Goal: Task Accomplishment & Management: Manage account settings

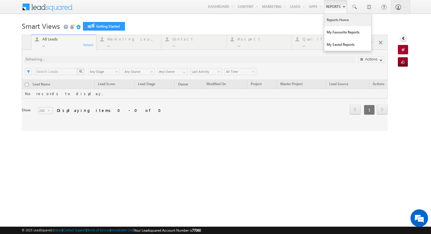
click at [335, 23] on link "Reports Home" at bounding box center [348, 20] width 47 height 12
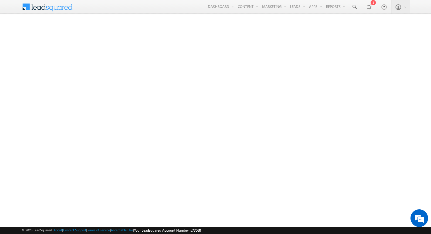
click at [47, 7] on span at bounding box center [51, 6] width 43 height 10
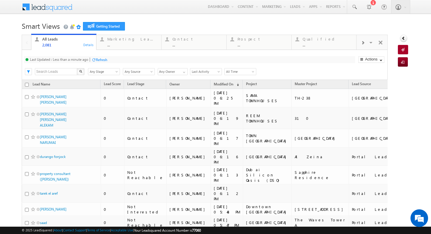
click at [27, 85] on input "checkbox" at bounding box center [27, 85] width 4 height 4
checkbox input "true"
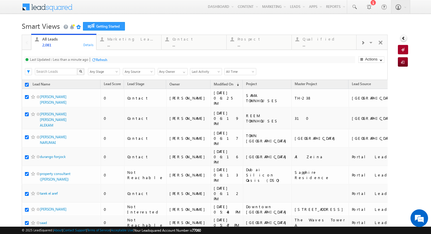
checkbox input "true"
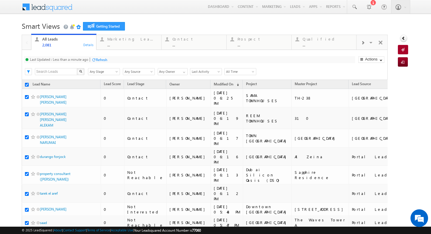
checkbox input "true"
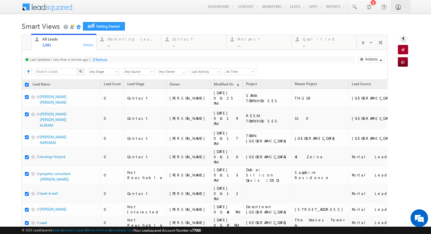
checkbox input "true"
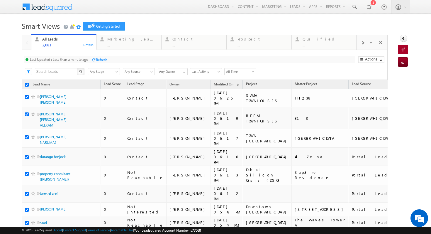
checkbox input "true"
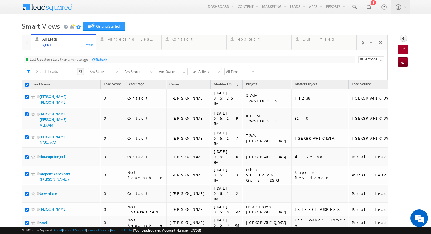
checkbox input "true"
click at [27, 85] on input "checkbox" at bounding box center [27, 85] width 4 height 4
checkbox input "false"
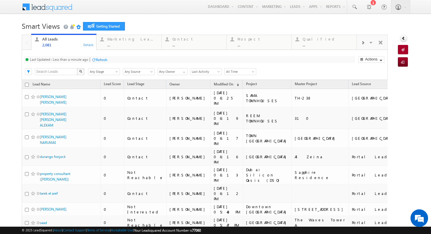
checkbox input "false"
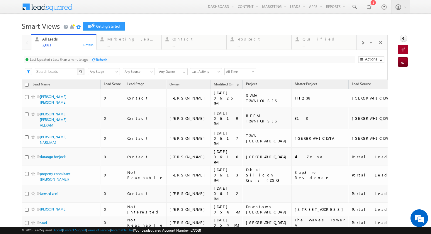
checkbox input "false"
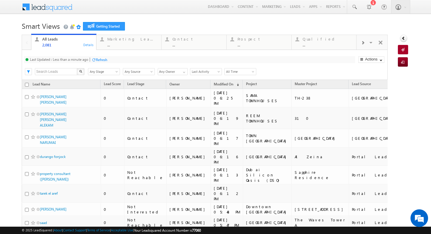
checkbox input "false"
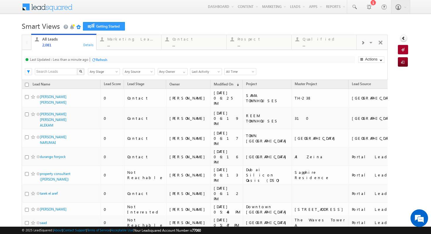
checkbox input "false"
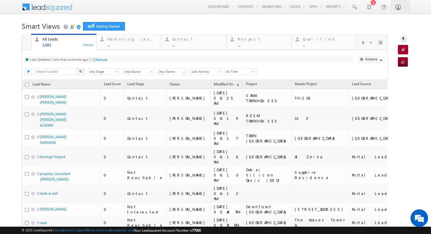
checkbox input "false"
click at [29, 72] on span at bounding box center [28, 71] width 6 height 6
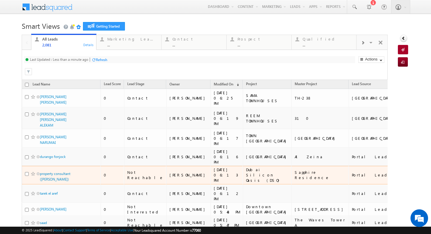
scroll to position [243, 0]
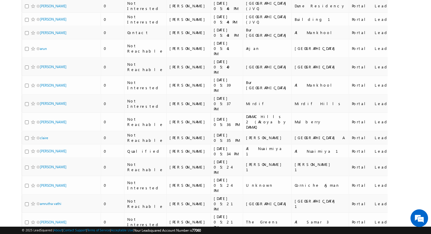
click at [150, 213] on div "Tags × Select at-least one lead to tag... × Close Lead Name Lead Score Lead Sta…" at bounding box center [205, 69] width 367 height 464
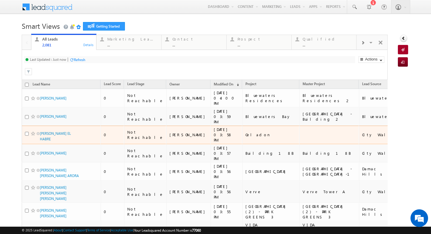
scroll to position [248, 0]
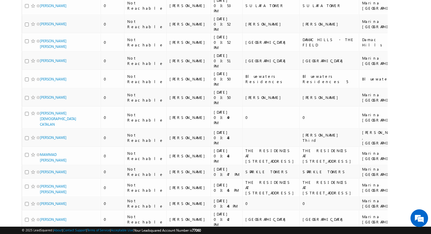
click at [68, 209] on div "Lead Name Lead Score Lead Stage Owner Modified On" at bounding box center [205, 79] width 367 height 495
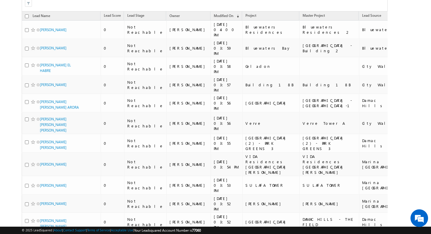
scroll to position [0, 0]
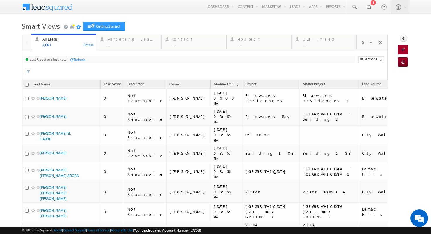
click at [42, 8] on span at bounding box center [51, 6] width 43 height 10
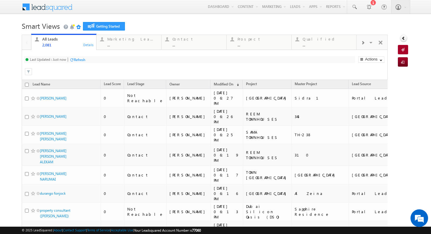
click at [26, 85] on input "checkbox" at bounding box center [27, 85] width 4 height 4
checkbox input "true"
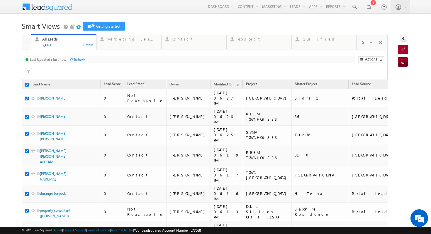
checkbox input "true"
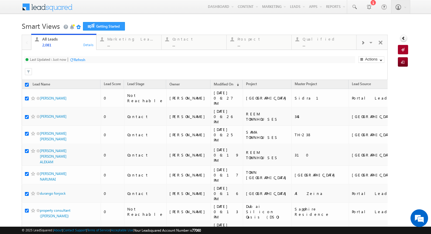
checkbox input "true"
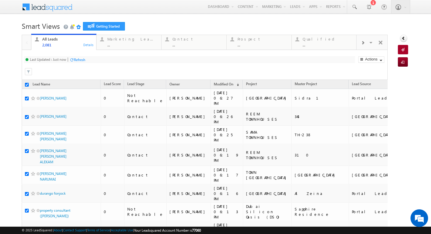
checkbox input "true"
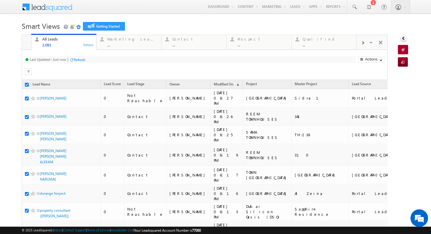
checkbox input "true"
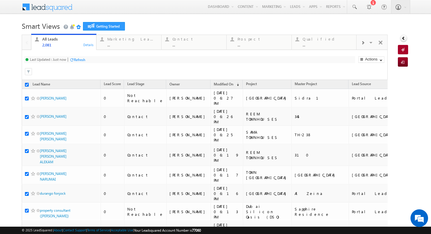
checkbox input "true"
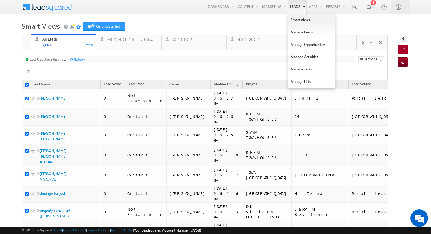
click at [293, 9] on link "Leads" at bounding box center [297, 6] width 19 height 13
click at [296, 18] on link "Smart Views" at bounding box center [311, 20] width 47 height 12
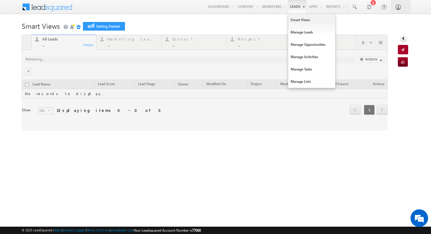
click at [290, 7] on link "Leads" at bounding box center [297, 6] width 19 height 13
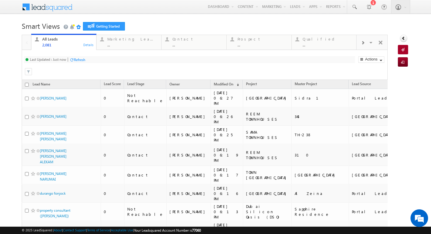
click at [28, 84] on input "checkbox" at bounding box center [27, 85] width 4 height 4
checkbox input "true"
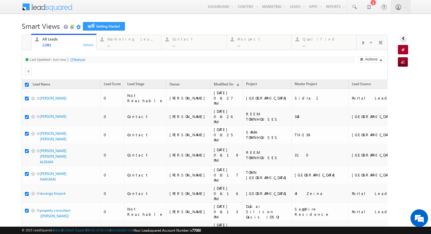
checkbox input "true"
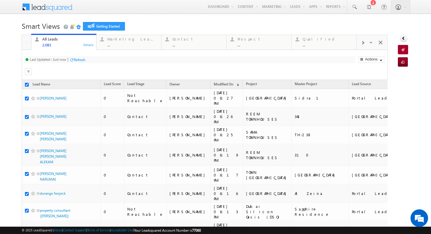
checkbox input "true"
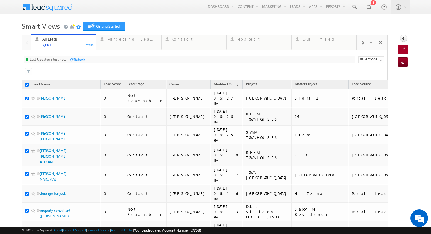
checkbox input "true"
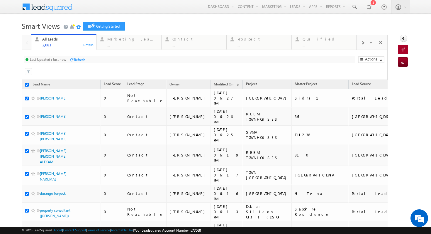
checkbox input "true"
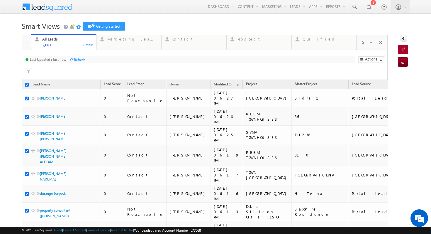
checkbox input "true"
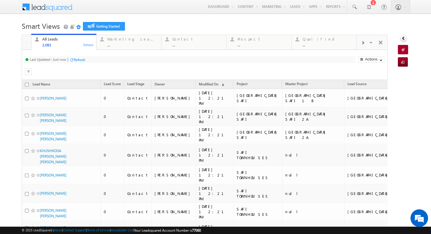
click at [26, 85] on input "checkbox" at bounding box center [27, 85] width 4 height 4
checkbox input "true"
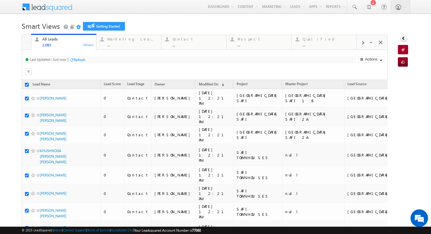
checkbox input "true"
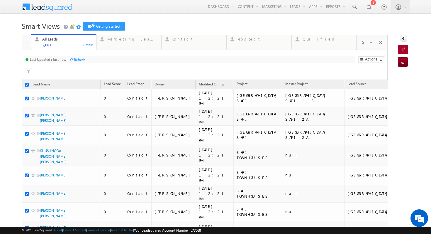
checkbox input "true"
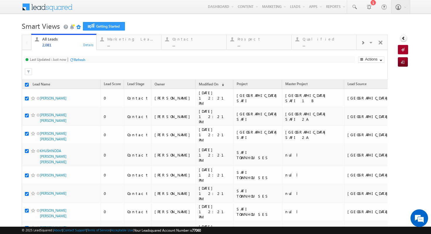
checkbox input "true"
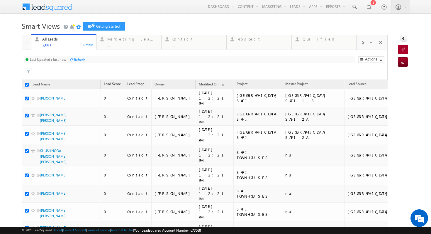
checkbox input "true"
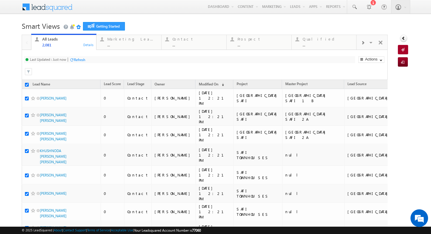
checkbox input "true"
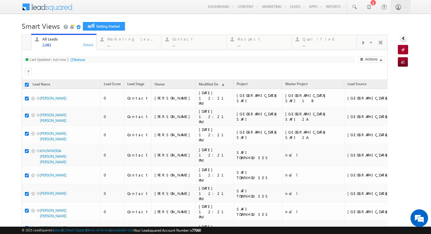
checkbox input "true"
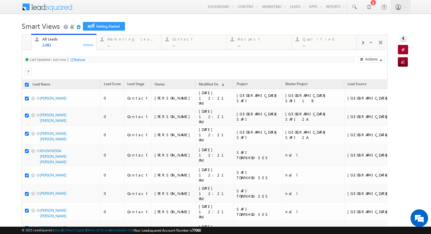
checkbox input "true"
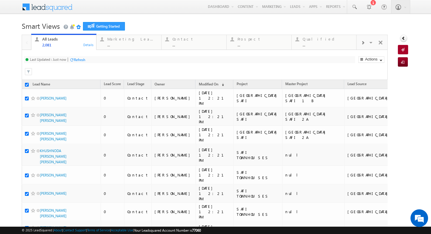
checkbox input "true"
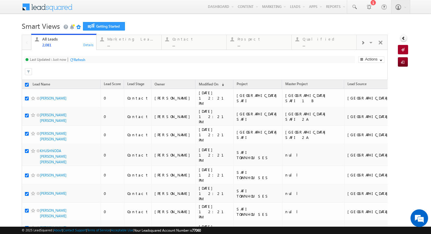
checkbox input "true"
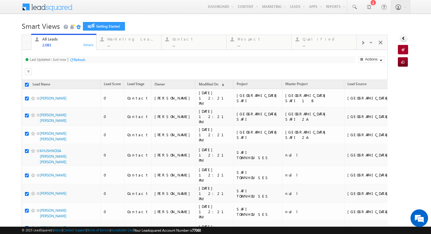
checkbox input "true"
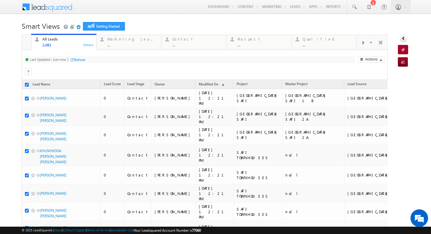
checkbox input "true"
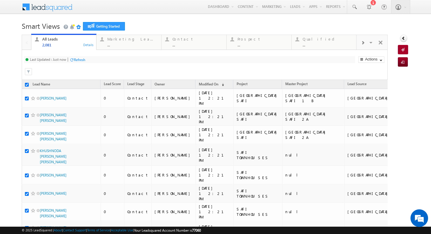
checkbox input "true"
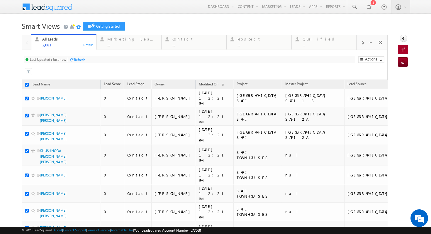
checkbox input "true"
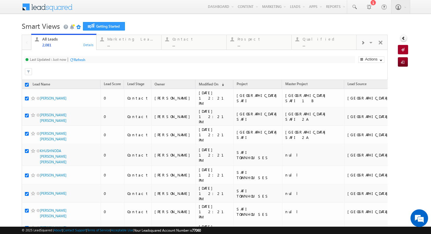
checkbox input "true"
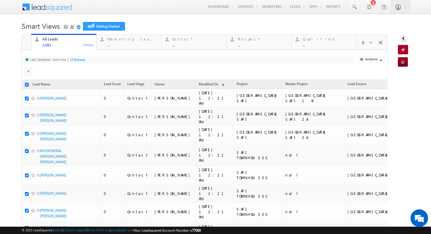
checkbox input "true"
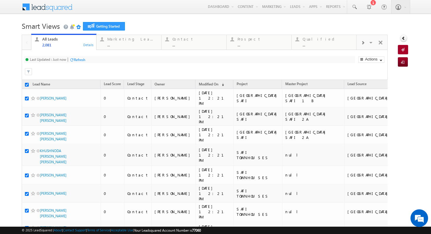
checkbox input "true"
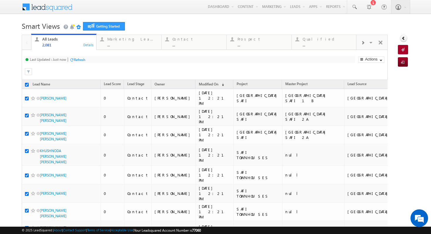
checkbox input "true"
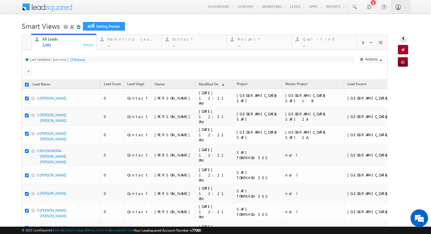
checkbox input "true"
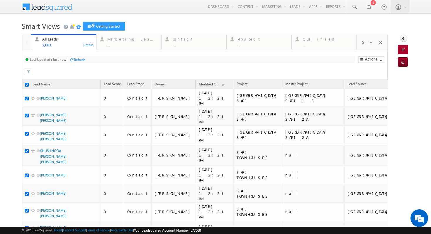
checkbox input "true"
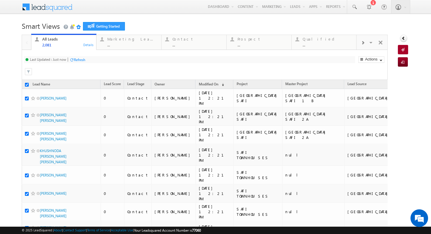
checkbox input "true"
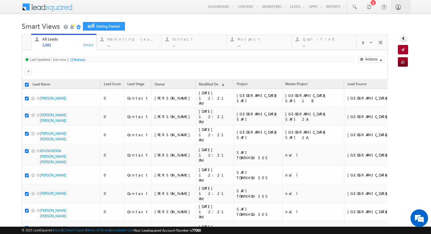
checkbox input "true"
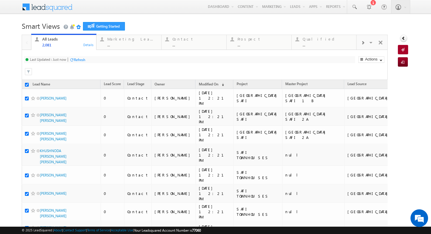
checkbox input "true"
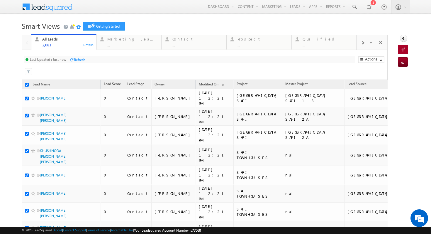
checkbox input "true"
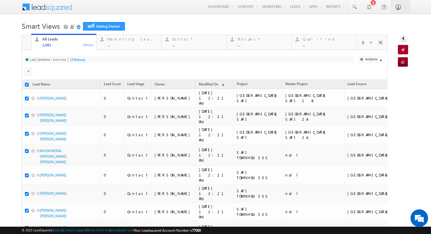
checkbox input "true"
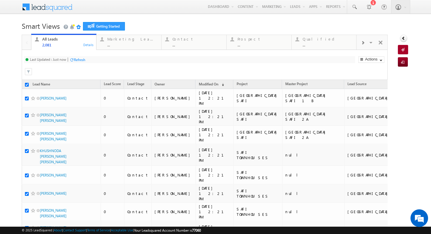
checkbox input "true"
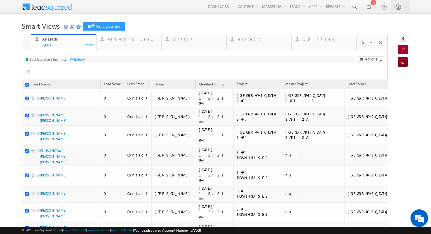
checkbox input "true"
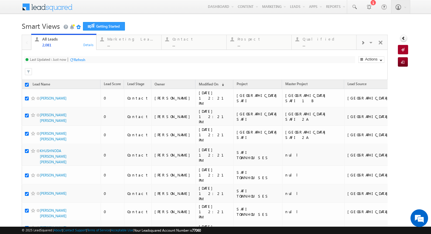
checkbox input "true"
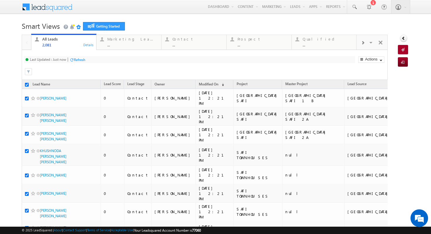
checkbox input "true"
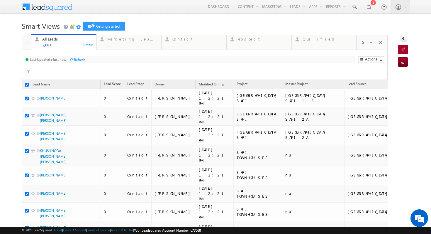
checkbox input "true"
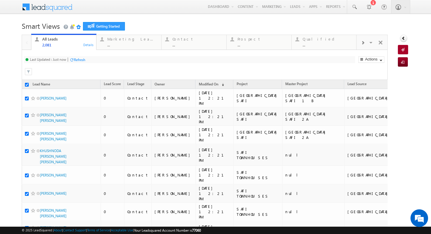
checkbox input "true"
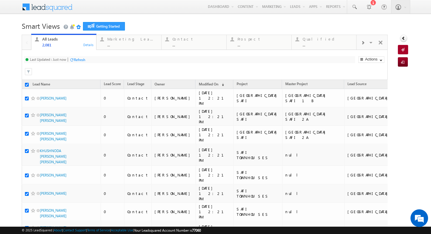
checkbox input "true"
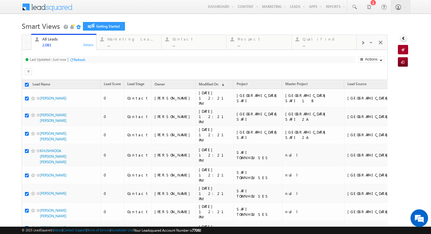
checkbox input "true"
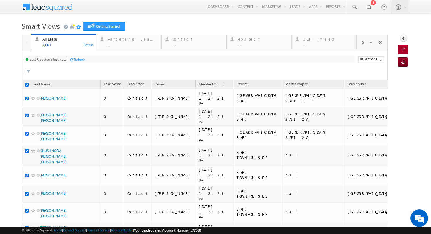
checkbox input "true"
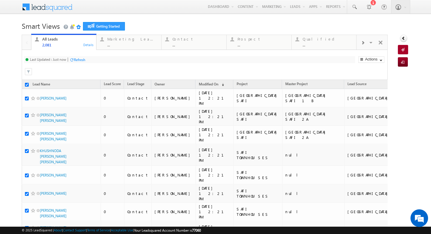
checkbox input "true"
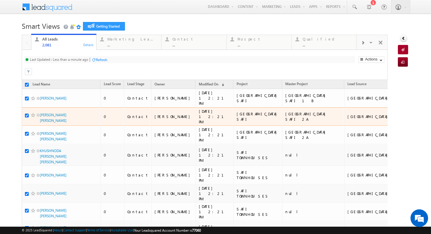
scroll to position [16, 0]
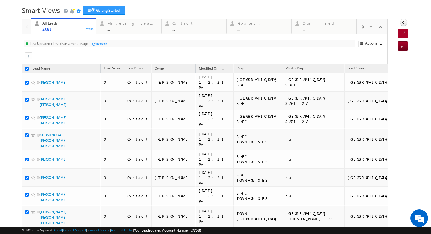
click at [92, 43] on div at bounding box center [94, 44] width 4 height 4
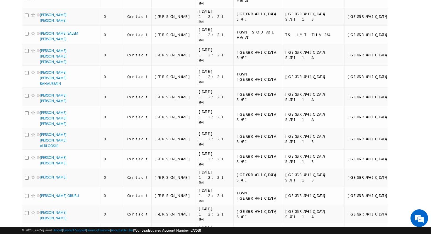
scroll to position [3001, 0]
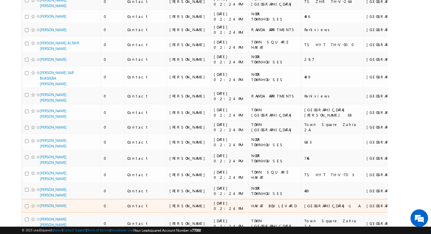
scroll to position [0, 0]
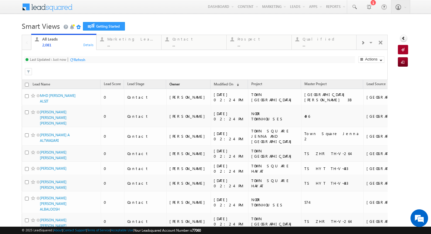
click at [167, 84] on span "Owner" at bounding box center [175, 85] width 16 height 8
click at [378, 60] on button "Actions" at bounding box center [372, 59] width 26 height 6
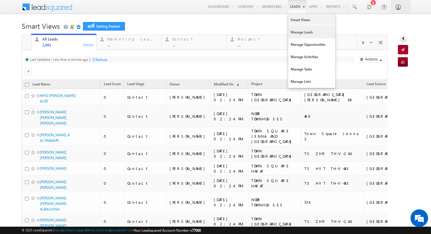
click at [294, 33] on link "Manage Leads" at bounding box center [311, 32] width 47 height 12
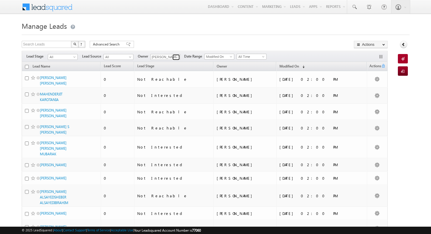
click at [176, 57] on span at bounding box center [177, 57] width 5 height 5
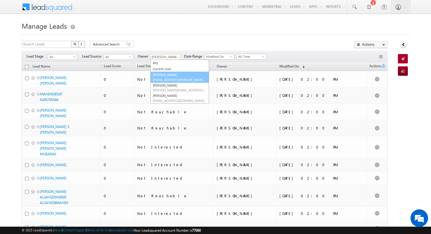
click at [175, 75] on link "[PERSON_NAME] [PERSON_NAME][EMAIL_ADDRESS][PERSON_NAME][DOMAIN_NAME]" at bounding box center [180, 77] width 59 height 11
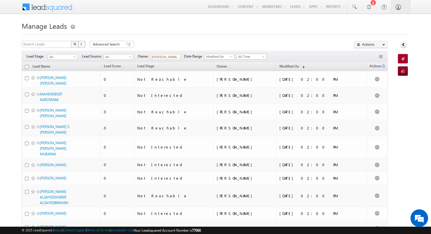
click at [191, 65] on th "Lead Stage" at bounding box center [174, 66] width 80 height 9
click at [130, 57] on span at bounding box center [131, 58] width 5 height 5
click at [70, 58] on span "All" at bounding box center [62, 56] width 28 height 5
click at [67, 69] on link "Contact" at bounding box center [63, 68] width 30 height 5
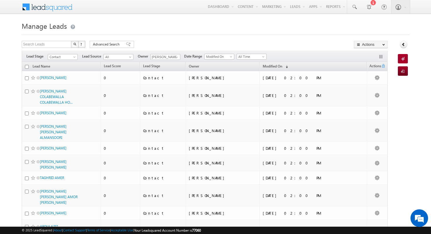
click at [26, 68] on input "checkbox" at bounding box center [27, 67] width 4 height 4
checkbox input "true"
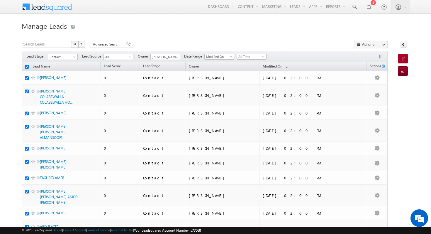
checkbox input "true"
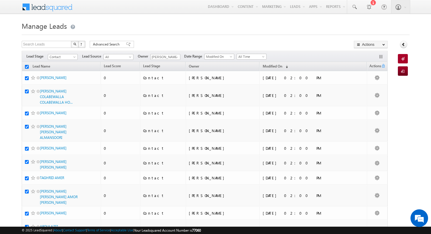
checkbox input "true"
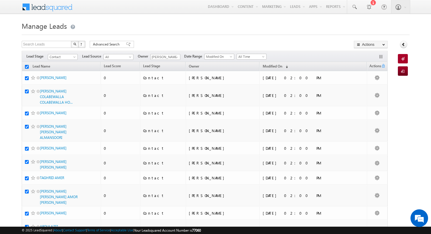
checkbox input "true"
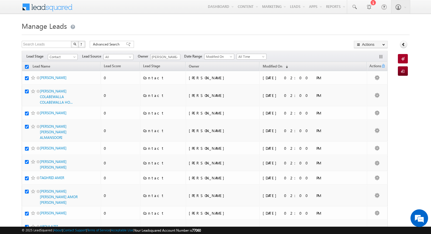
checkbox input "true"
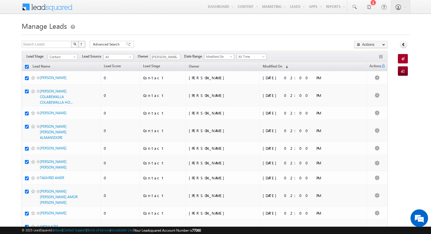
checkbox input "true"
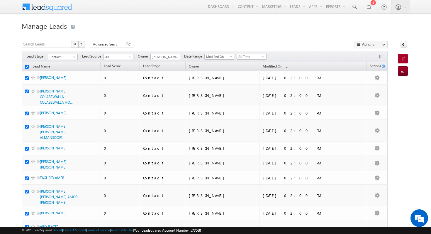
checkbox input "true"
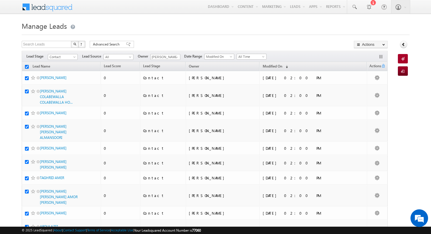
checkbox input "true"
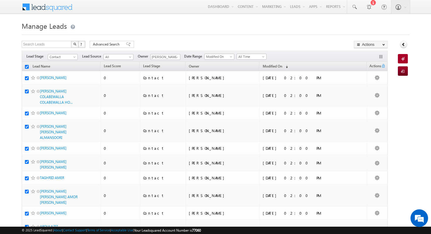
checkbox input "true"
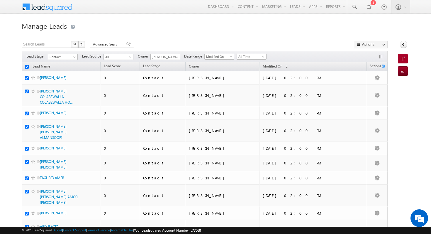
checkbox input "true"
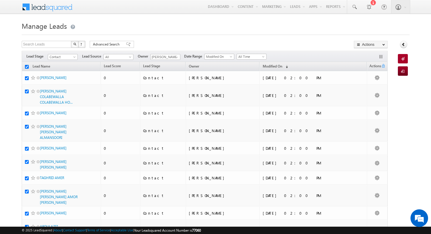
checkbox input "true"
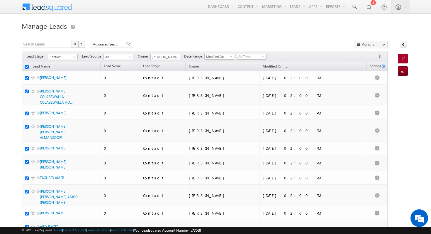
checkbox input "true"
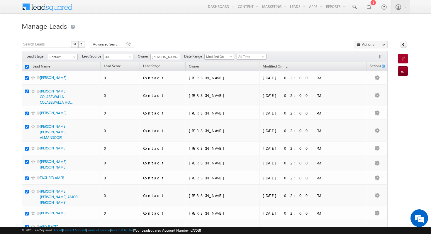
checkbox input "true"
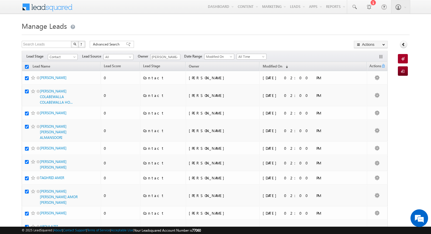
checkbox input "true"
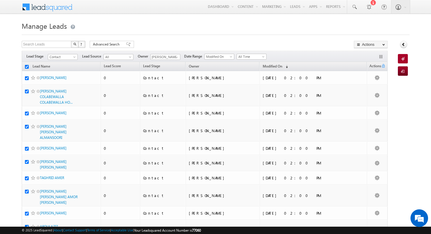
checkbox input "true"
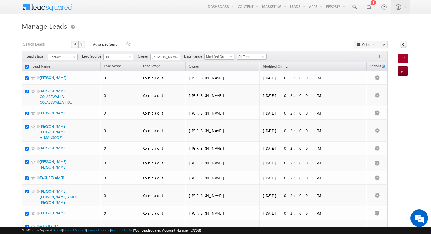
checkbox input "true"
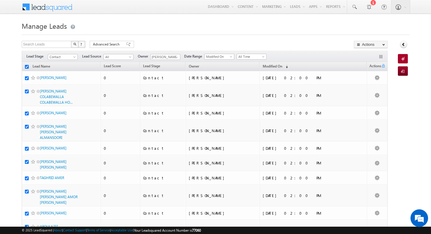
checkbox input "true"
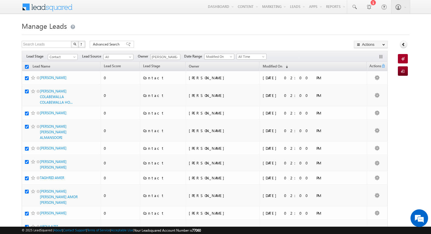
checkbox input "true"
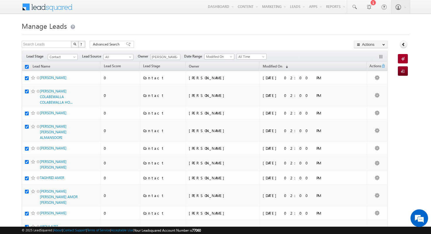
checkbox input "true"
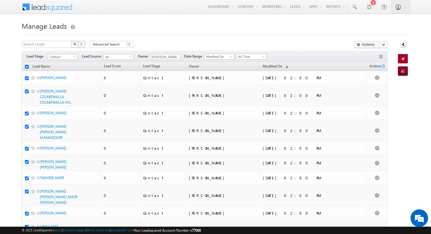
checkbox input "true"
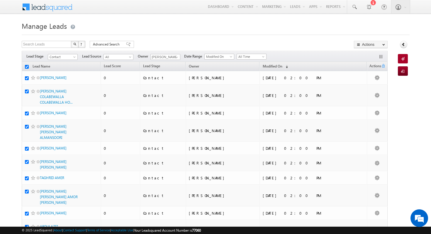
checkbox input "true"
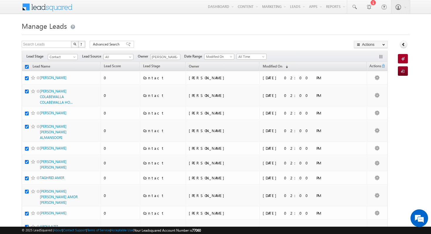
checkbox input "true"
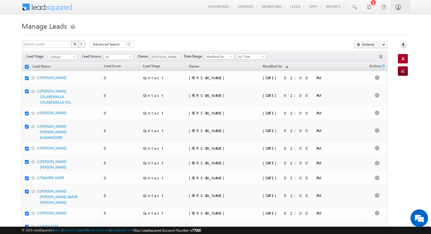
checkbox input "true"
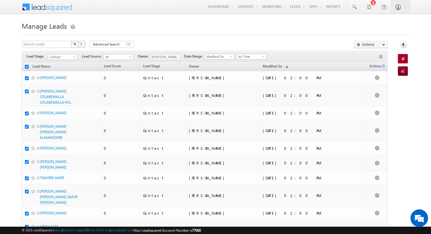
checkbox input "true"
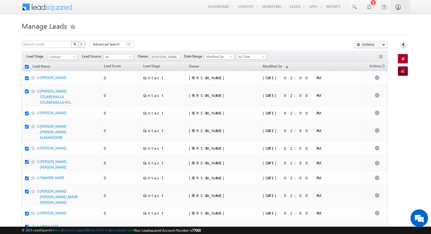
checkbox input "true"
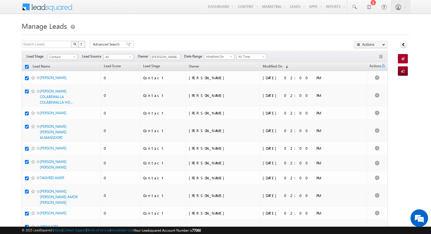
checkbox input "true"
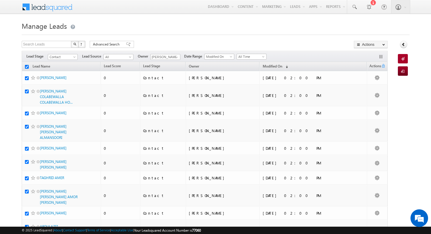
checkbox input "true"
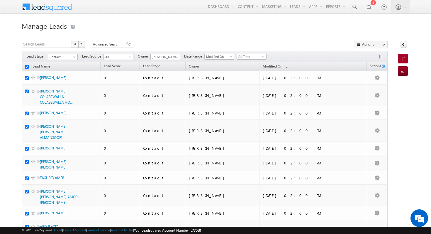
checkbox input "true"
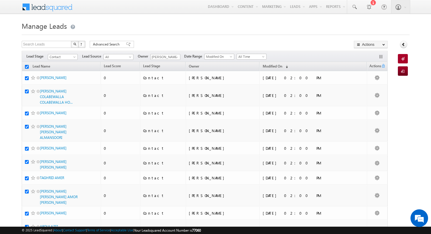
checkbox input "true"
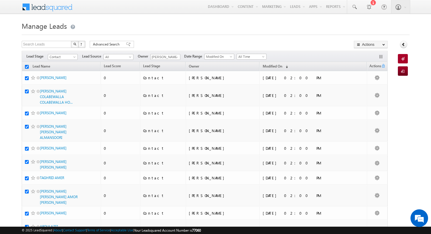
checkbox input "true"
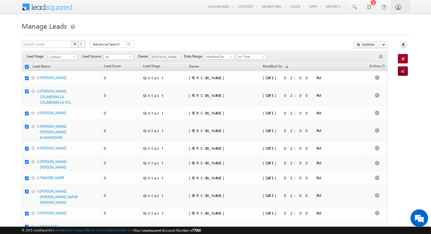
checkbox input "true"
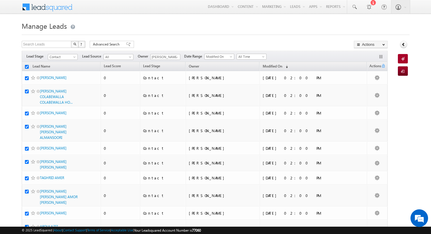
checkbox input "true"
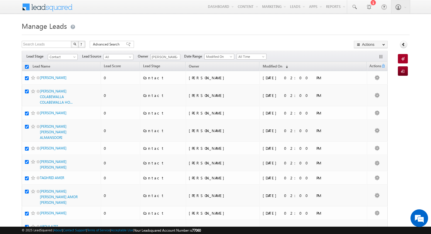
checkbox input "true"
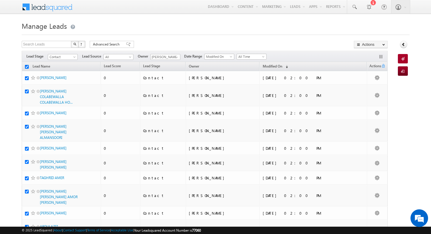
checkbox input "true"
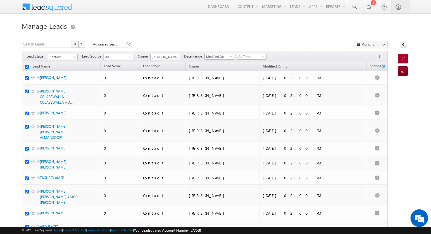
checkbox input "true"
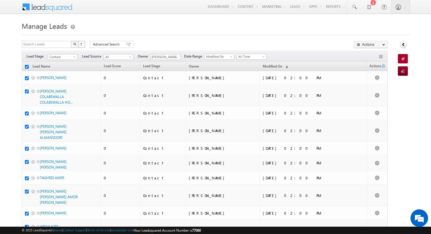
checkbox input "true"
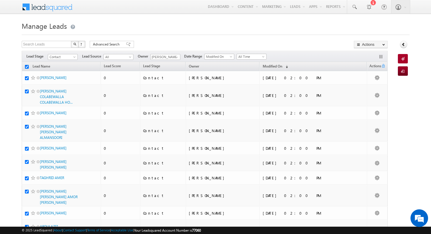
checkbox input "true"
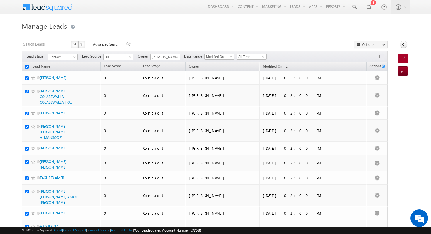
checkbox input "true"
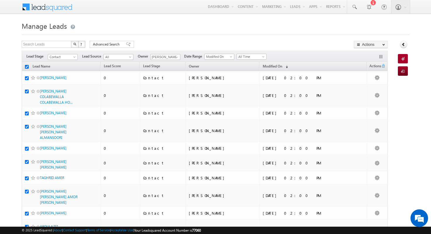
checkbox input "true"
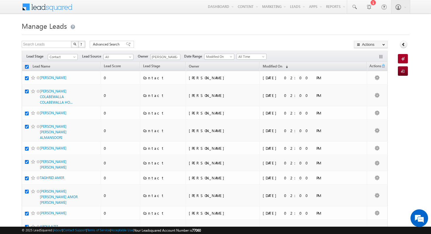
checkbox input "true"
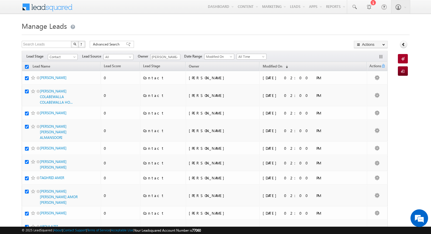
checkbox input "true"
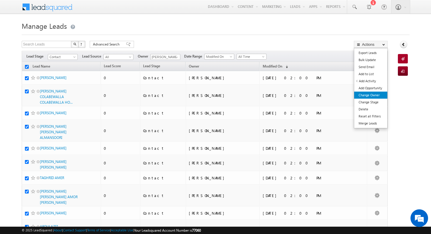
click at [374, 97] on link "Change Owner" at bounding box center [370, 95] width 33 height 7
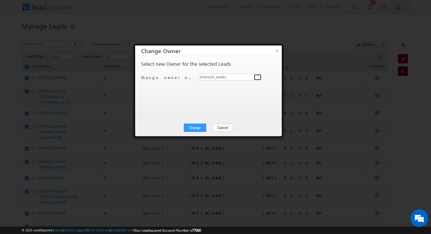
click at [258, 79] on span at bounding box center [258, 77] width 5 height 5
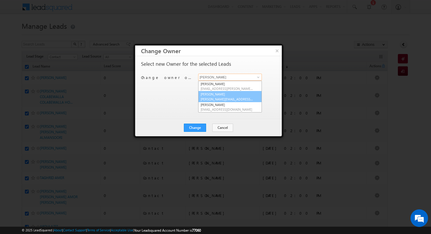
click at [245, 99] on span "[PERSON_NAME][EMAIL_ADDRESS][PERSON_NAME][DOMAIN_NAME]" at bounding box center [227, 99] width 53 height 4
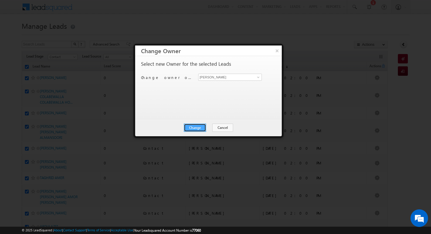
click at [198, 127] on button "Change" at bounding box center [195, 128] width 22 height 8
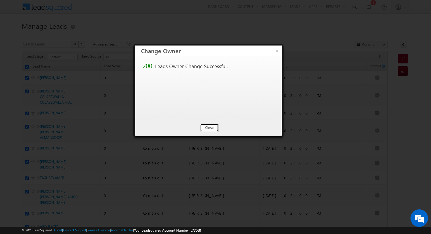
click at [211, 126] on button "Close" at bounding box center [209, 128] width 19 height 8
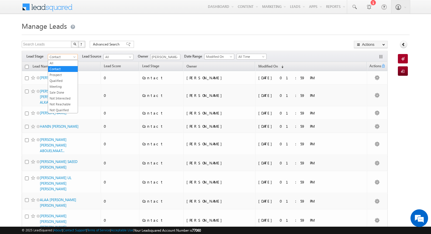
click at [71, 56] on span "Contact" at bounding box center [62, 56] width 28 height 5
click at [66, 64] on link "All" at bounding box center [63, 62] width 30 height 5
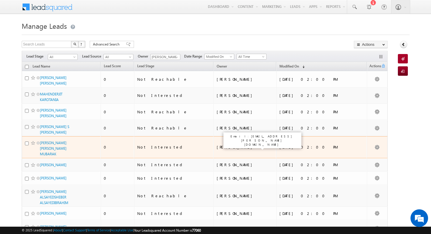
scroll to position [5, 0]
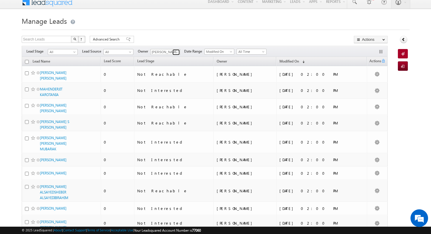
click at [177, 52] on span at bounding box center [177, 52] width 5 height 5
click at [246, 52] on span "All Time" at bounding box center [251, 51] width 28 height 5
click at [248, 76] on link "Today" at bounding box center [250, 76] width 30 height 5
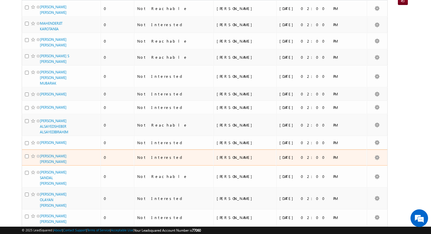
scroll to position [0, 0]
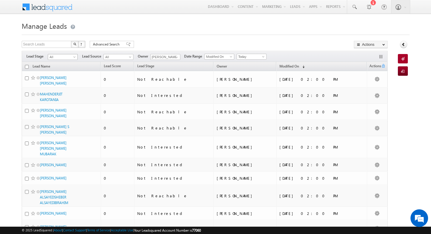
click at [61, 57] on span "All" at bounding box center [62, 56] width 28 height 5
click at [66, 69] on link "Contact" at bounding box center [63, 68] width 30 height 5
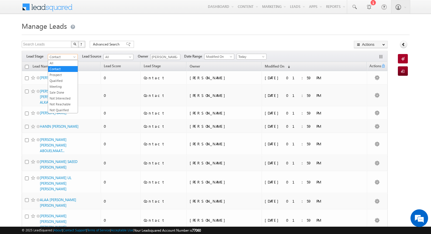
click at [71, 57] on span "Contact" at bounding box center [62, 56] width 28 height 5
click at [67, 80] on link "Qualified" at bounding box center [63, 80] width 30 height 5
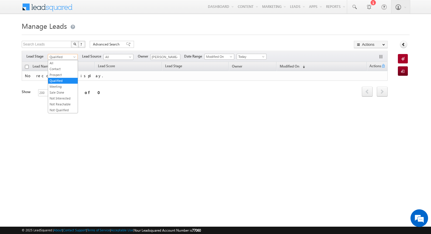
click at [71, 55] on span "Qualified" at bounding box center [62, 56] width 28 height 5
click at [63, 62] on link "All" at bounding box center [63, 62] width 30 height 5
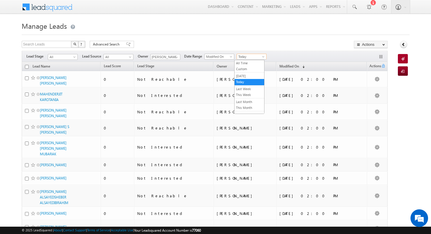
click at [254, 54] on link "Today" at bounding box center [252, 57] width 30 height 6
click at [251, 63] on link "All Time" at bounding box center [250, 62] width 30 height 5
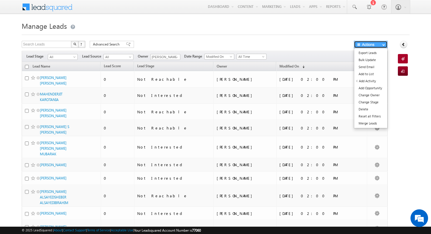
click at [381, 45] on button "Actions" at bounding box center [371, 44] width 34 height 7
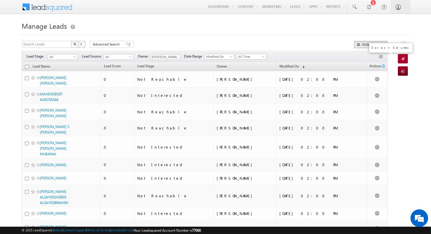
click at [381, 58] on button "button" at bounding box center [382, 57] width 6 height 6
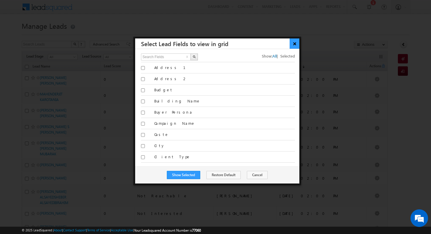
click at [293, 43] on button "×" at bounding box center [295, 43] width 10 height 10
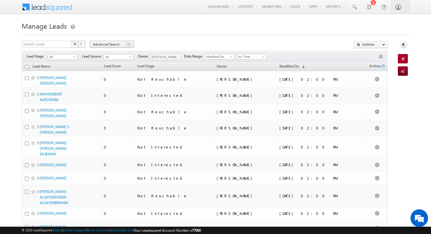
click at [119, 45] on span "Advanced Search" at bounding box center [107, 44] width 28 height 5
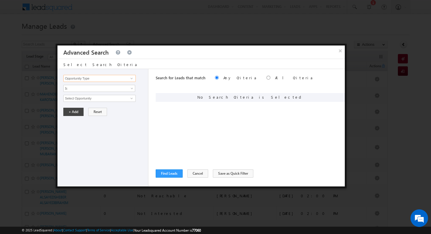
click at [113, 80] on input "Opportunity Type" at bounding box center [99, 78] width 72 height 7
click at [131, 78] on span at bounding box center [131, 78] width 5 height 5
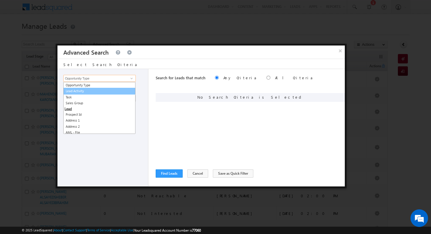
click at [120, 90] on link "Lead Activity" at bounding box center [99, 91] width 72 height 7
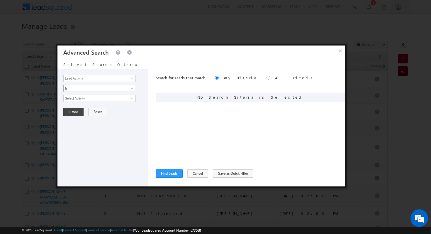
click at [122, 90] on span "Is" at bounding box center [96, 88] width 64 height 5
click at [120, 97] on link "Is" at bounding box center [100, 94] width 72 height 5
click at [119, 99] on input "Select Activity" at bounding box center [99, 98] width 72 height 7
click at [131, 97] on span at bounding box center [131, 98] width 5 height 5
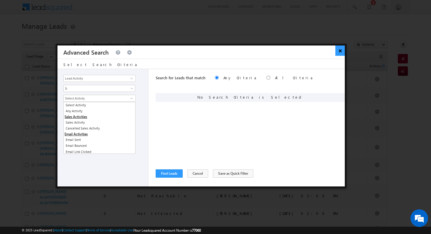
click at [339, 48] on button "×" at bounding box center [341, 50] width 10 height 10
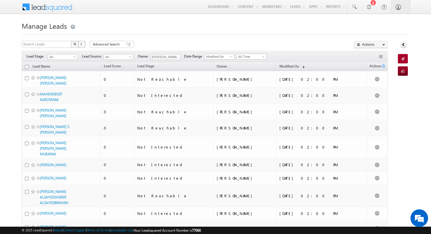
click at [381, 54] on div at bounding box center [383, 57] width 9 height 6
click at [381, 56] on button "button" at bounding box center [382, 57] width 6 height 6
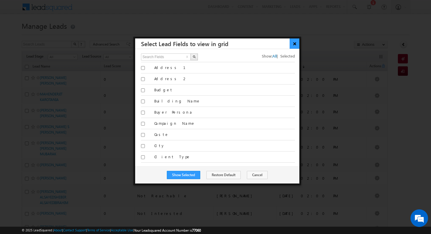
click at [292, 45] on button "×" at bounding box center [295, 43] width 10 height 10
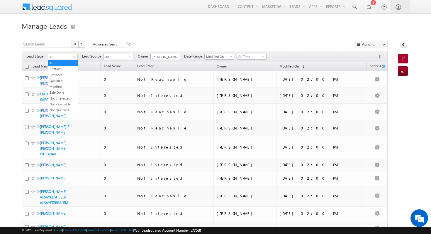
click at [62, 58] on span "All" at bounding box center [62, 56] width 28 height 5
click at [68, 77] on link "Prospect" at bounding box center [63, 74] width 30 height 5
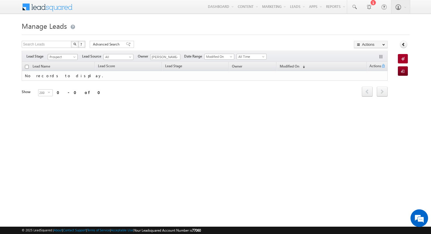
click at [67, 56] on span "Prospect" at bounding box center [62, 56] width 28 height 5
click at [65, 62] on link "All" at bounding box center [63, 62] width 30 height 5
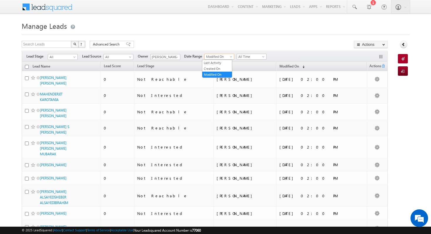
click at [225, 58] on span "Modified On" at bounding box center [219, 56] width 28 height 5
click at [221, 61] on link "Last Activity" at bounding box center [217, 62] width 30 height 5
click at [302, 67] on span "(sorted descending)" at bounding box center [302, 66] width 5 height 5
click at [296, 65] on span "Modified On" at bounding box center [290, 66] width 20 height 4
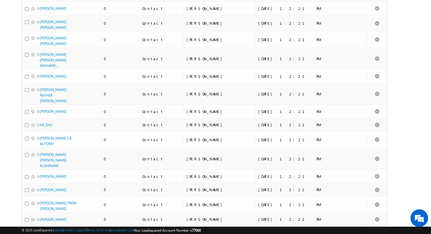
scroll to position [2977, 0]
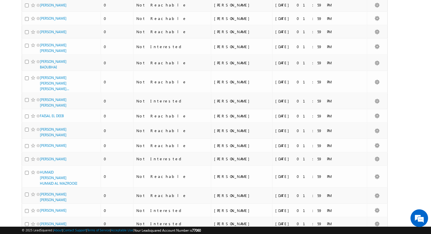
scroll to position [2964, 0]
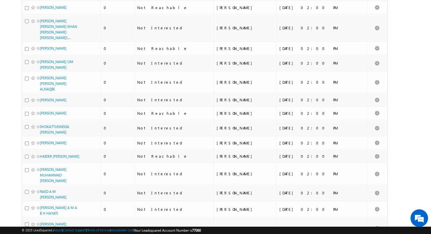
scroll to position [3002, 0]
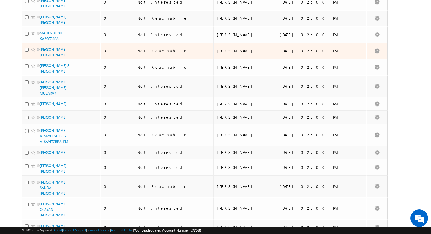
scroll to position [0, 0]
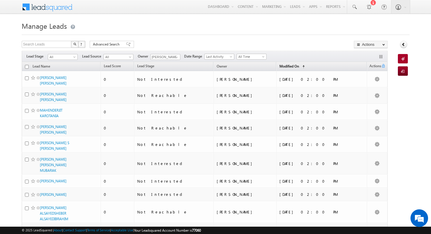
click at [300, 68] on span "(sorted ascending)" at bounding box center [302, 66] width 5 height 5
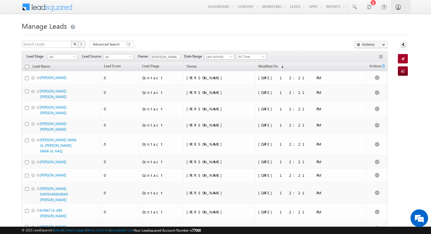
click at [220, 58] on span "Last Activity" at bounding box center [219, 56] width 28 height 5
click at [173, 55] on link at bounding box center [176, 57] width 7 height 6
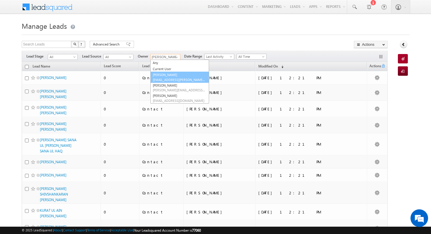
click at [178, 74] on link "[PERSON_NAME] [PERSON_NAME][EMAIL_ADDRESS][PERSON_NAME][DOMAIN_NAME]" at bounding box center [180, 77] width 59 height 11
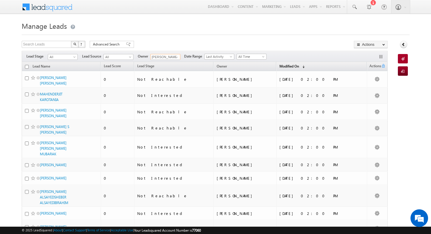
click at [301, 64] on link "Modified On (sorted descending)" at bounding box center [292, 67] width 31 height 8
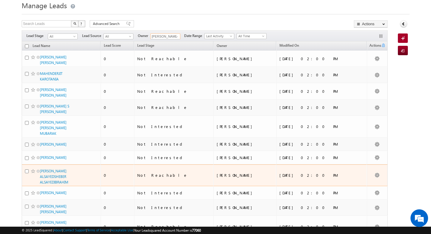
scroll to position [20, 0]
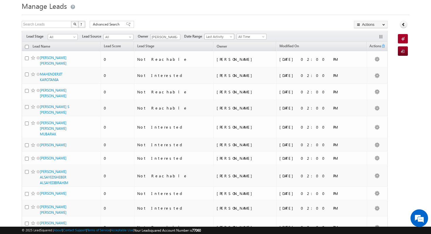
click at [229, 37] on span at bounding box center [231, 38] width 5 height 5
click at [223, 50] on link "Created On" at bounding box center [217, 48] width 30 height 5
click at [226, 36] on span "Created On" at bounding box center [219, 36] width 28 height 5
click at [225, 54] on link "Modified On" at bounding box center [217, 54] width 30 height 5
click at [223, 36] on span "Modified On" at bounding box center [219, 36] width 28 height 5
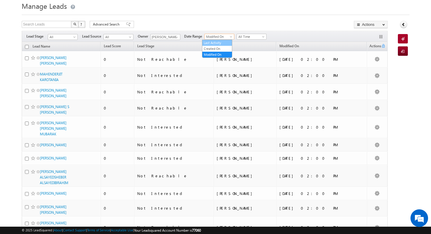
click at [222, 45] on link "Last Activity" at bounding box center [217, 42] width 30 height 5
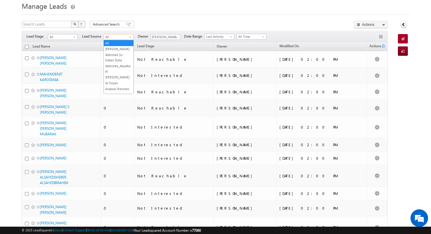
click at [122, 39] on span "All" at bounding box center [118, 36] width 28 height 5
click at [124, 85] on link "Al Furjan" at bounding box center [119, 82] width 30 height 5
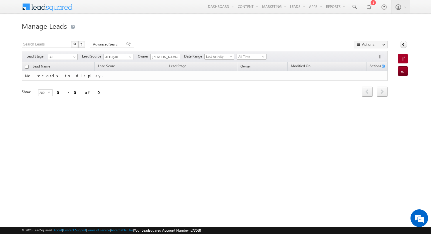
scroll to position [0, 0]
click at [124, 56] on span "Al Furjan" at bounding box center [118, 56] width 28 height 5
click at [114, 64] on link "All" at bounding box center [119, 62] width 30 height 5
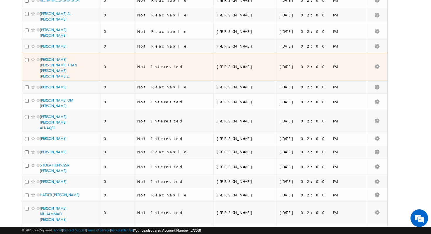
scroll to position [3015, 0]
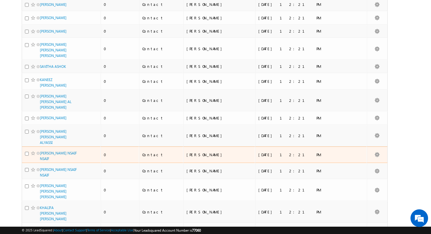
scroll to position [0, 0]
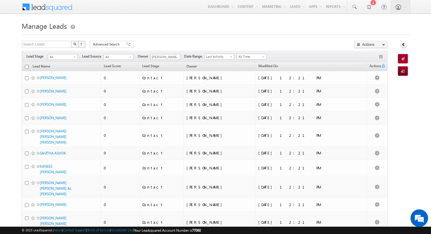
click at [27, 66] on input "checkbox" at bounding box center [27, 67] width 4 height 4
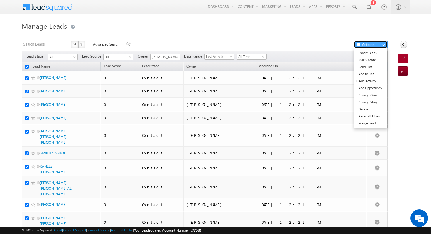
click at [376, 44] on button "Actions" at bounding box center [371, 44] width 34 height 7
click at [375, 93] on link "Change Owner" at bounding box center [370, 95] width 33 height 7
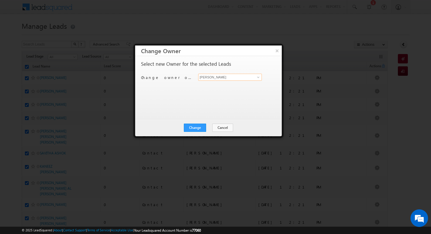
click at [224, 77] on input "[PERSON_NAME]" at bounding box center [230, 77] width 64 height 7
click at [259, 75] on span at bounding box center [258, 77] width 5 height 5
click at [234, 97] on span "[PERSON_NAME][EMAIL_ADDRESS][PERSON_NAME][DOMAIN_NAME]" at bounding box center [227, 99] width 53 height 4
click at [200, 125] on button "Change" at bounding box center [195, 128] width 22 height 8
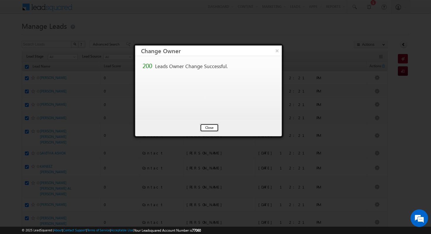
click at [211, 131] on button "Close" at bounding box center [209, 128] width 19 height 8
